Goal: Task Accomplishment & Management: Manage account settings

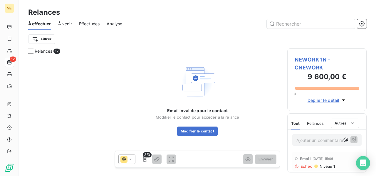
scroll to position [114, 75]
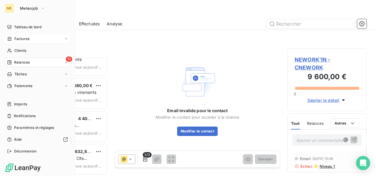
click at [16, 42] on div "Factures" at bounding box center [38, 38] width 66 height 9
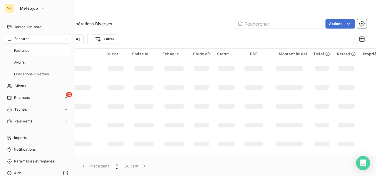
type input "a"
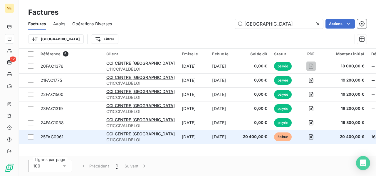
type input "[GEOGRAPHIC_DATA]"
click at [139, 138] on span "C11CCIVALDELOI" at bounding box center [140, 140] width 69 height 6
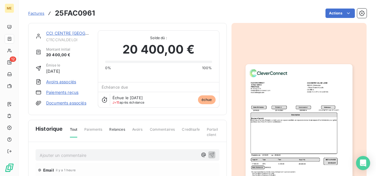
click at [295, 127] on img "button" at bounding box center [299, 139] width 107 height 151
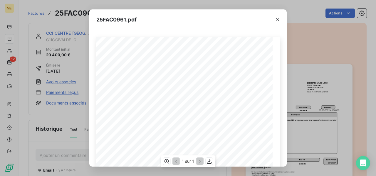
scroll to position [59, 0]
click at [210, 161] on icon "button" at bounding box center [209, 161] width 5 height 5
click at [278, 20] on icon "button" at bounding box center [278, 20] width 6 height 6
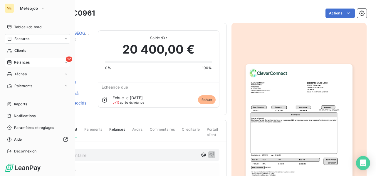
click at [22, 64] on span "Relances" at bounding box center [22, 62] width 16 height 5
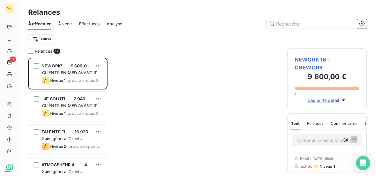
scroll to position [114, 75]
